Goal: Information Seeking & Learning: Learn about a topic

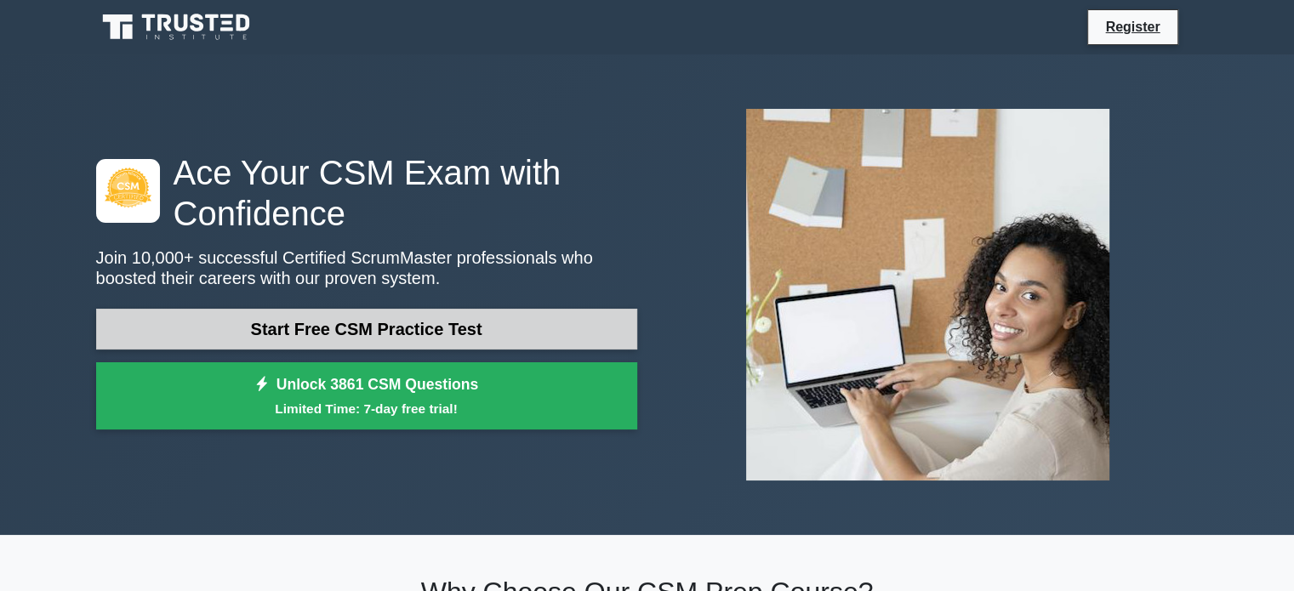
click at [445, 330] on link "Start Free CSM Practice Test" at bounding box center [366, 329] width 541 height 41
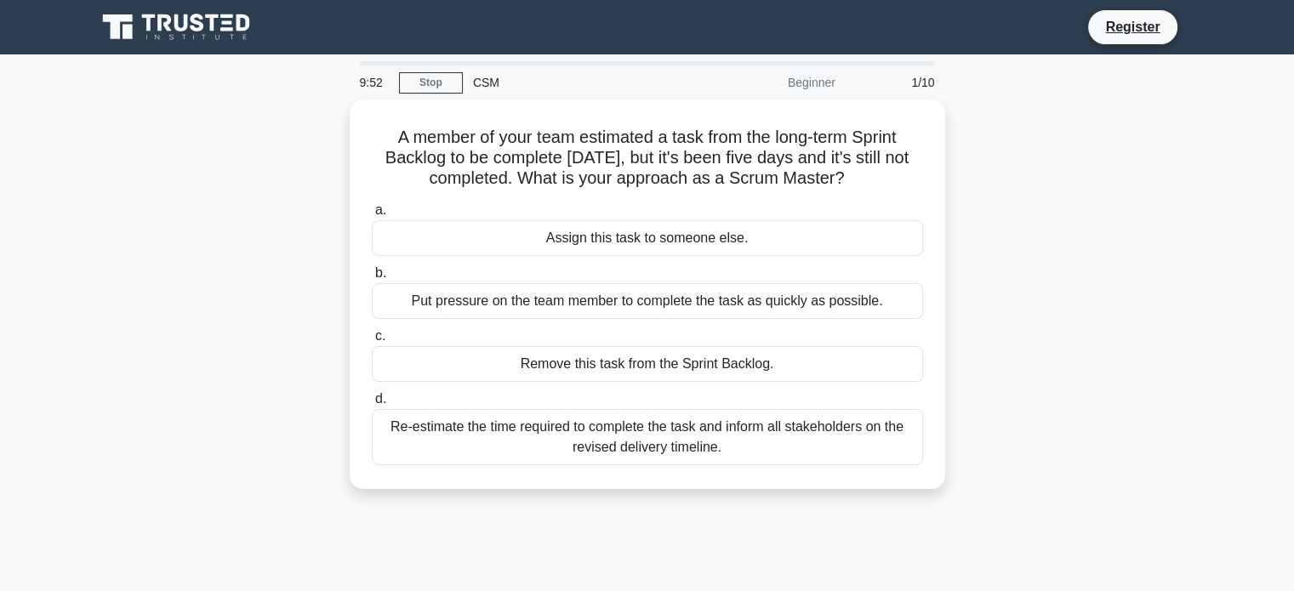
click at [952, 203] on div "A member of your team estimated a task from the long-term Sprint Backlog to be …" at bounding box center [647, 305] width 1123 height 410
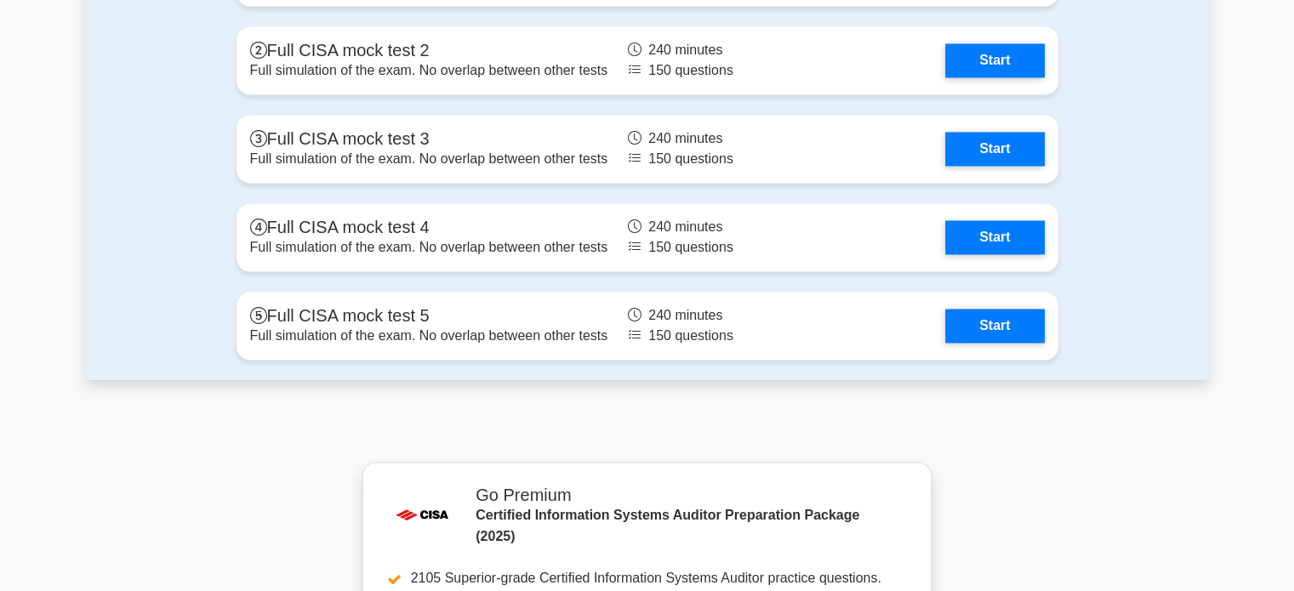
scroll to position [2230, 0]
